Goal: Task Accomplishment & Management: Manage account settings

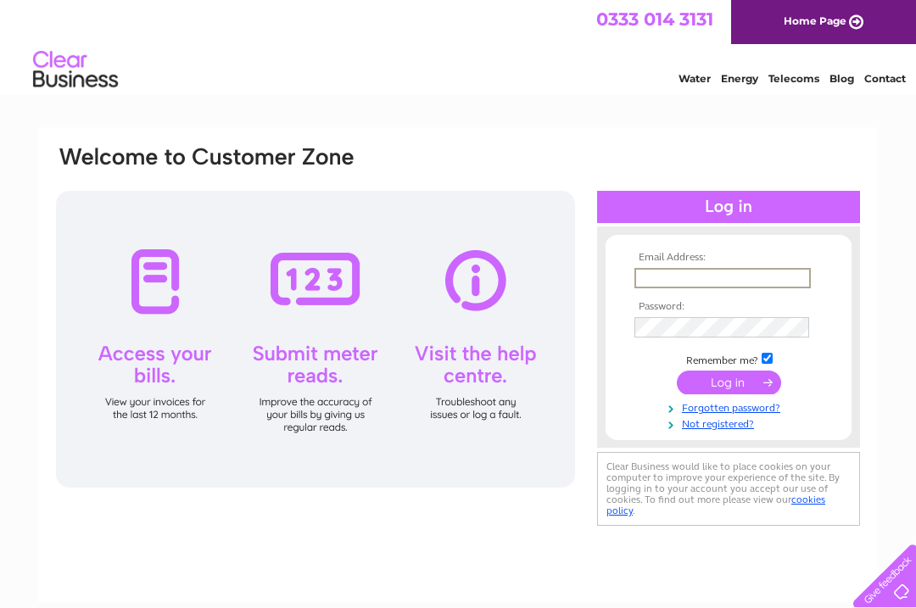
type input "irvine2010@hotmail.co.uk"
click at [729, 383] on input "submit" at bounding box center [729, 383] width 104 height 24
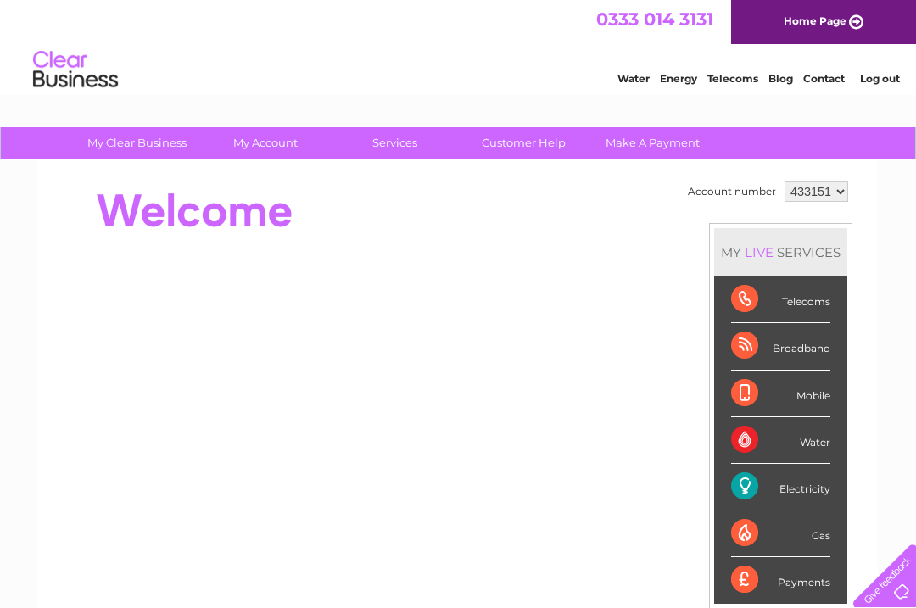
click at [729, 384] on li "Mobile" at bounding box center [780, 394] width 133 height 47
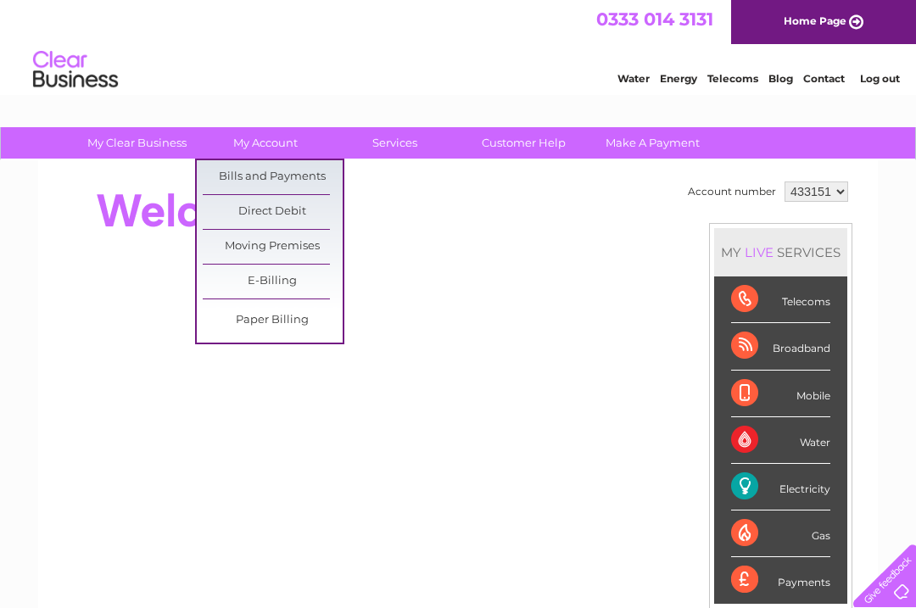
click at [275, 175] on link "Bills and Payments" at bounding box center [273, 177] width 140 height 34
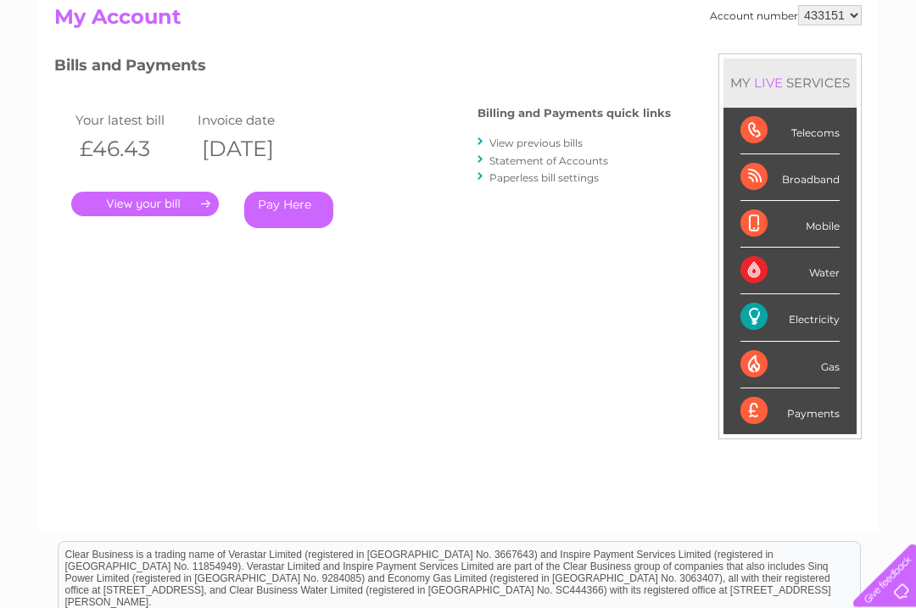
scroll to position [247, 0]
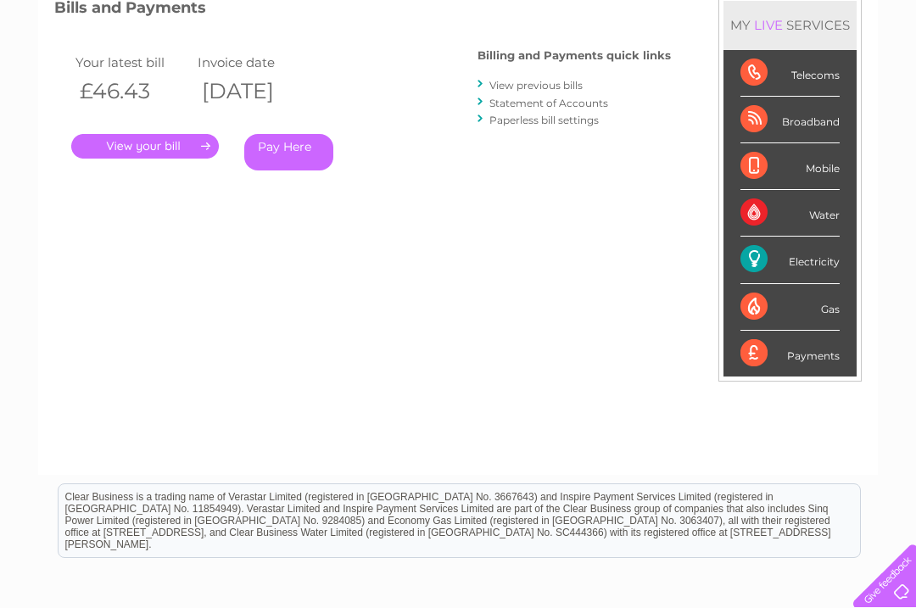
click at [154, 144] on link "." at bounding box center [145, 146] width 148 height 25
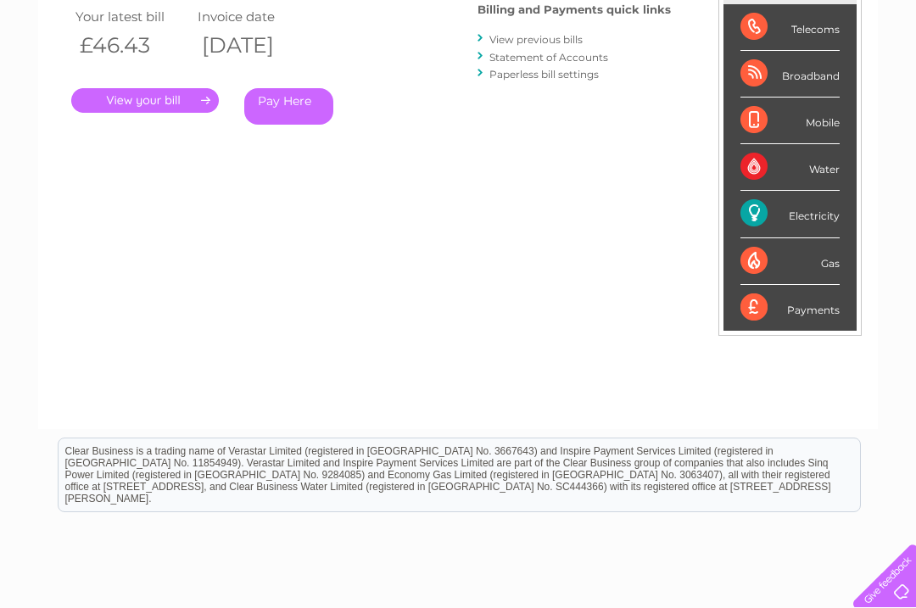
click at [157, 91] on link "." at bounding box center [145, 100] width 148 height 25
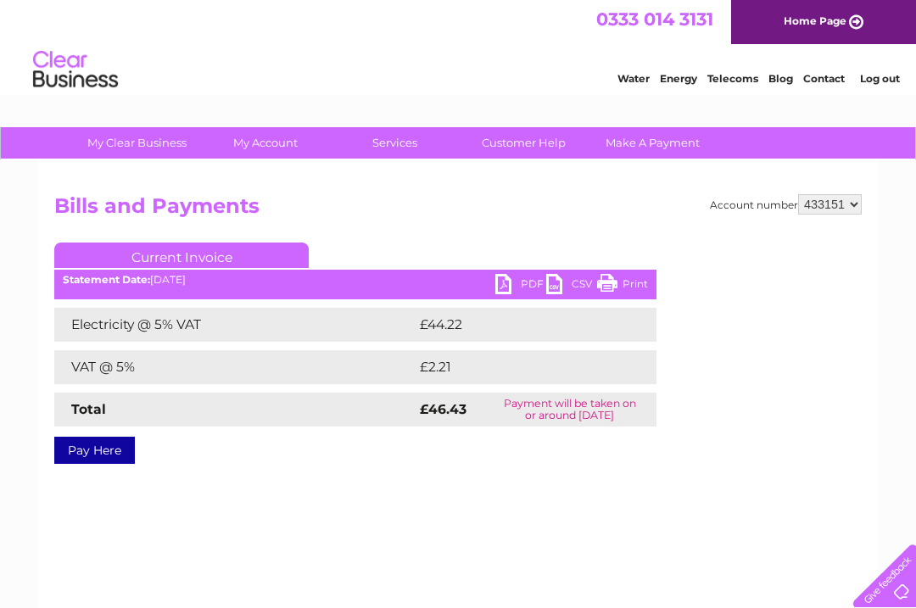
click at [506, 288] on link "PDF" at bounding box center [520, 286] width 51 height 25
